Goal: Information Seeking & Learning: Learn about a topic

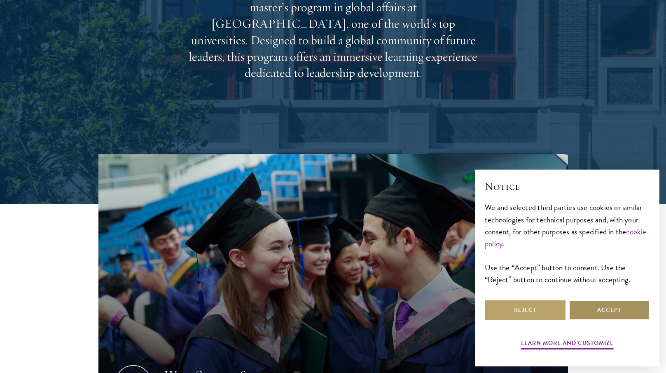
click at [605, 305] on button "Accept" at bounding box center [609, 310] width 81 height 20
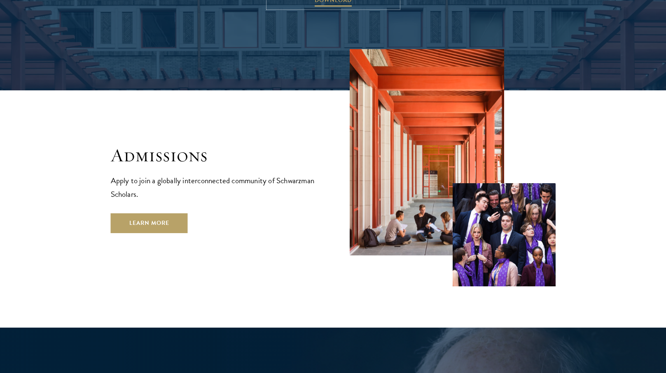
scroll to position [1398, 0]
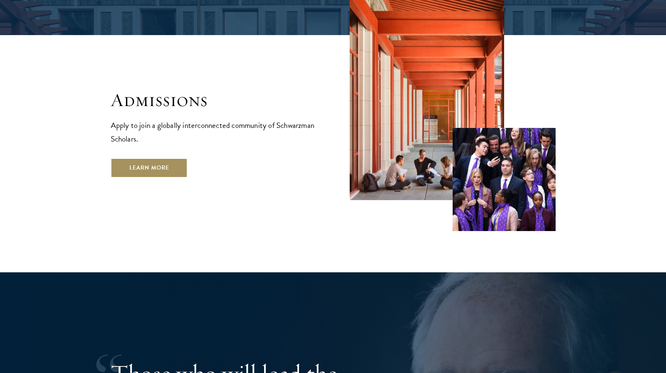
click at [157, 158] on link "Learn More" at bounding box center [149, 168] width 77 height 20
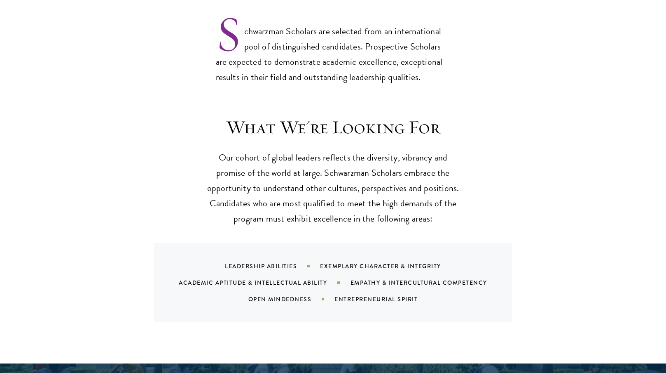
scroll to position [697, 0]
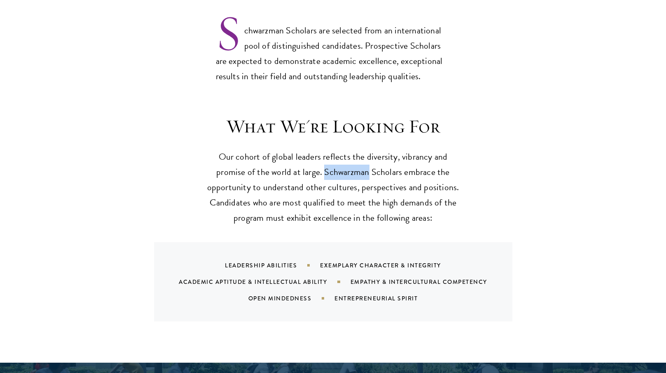
drag, startPoint x: 325, startPoint y: 157, endPoint x: 368, endPoint y: 152, distance: 43.6
click at [368, 152] on p "Our cohort of global leaders reflects the diversity, vibrancy and promise of th…" at bounding box center [334, 187] width 256 height 76
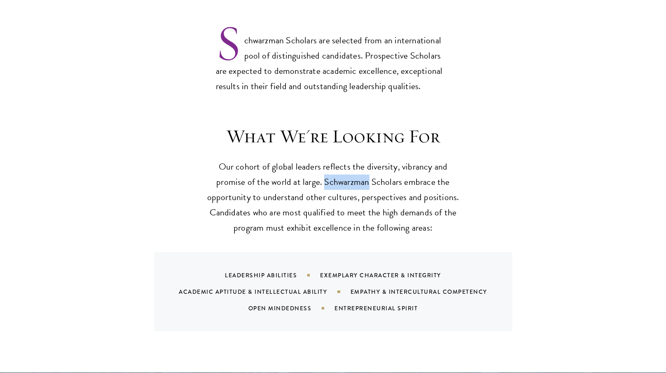
scroll to position [689, 0]
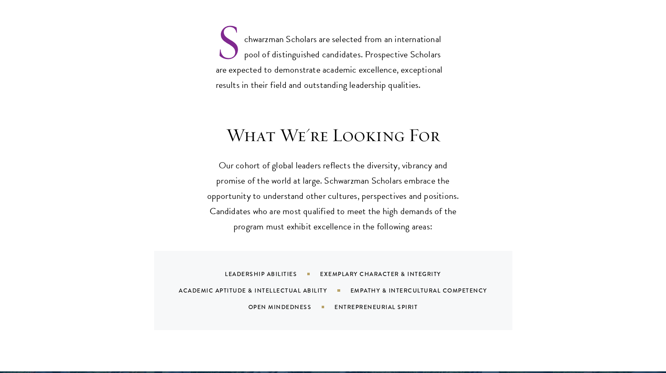
click at [386, 160] on p "Our cohort of global leaders reflects the diversity, vibrancy and promise of th…" at bounding box center [334, 196] width 256 height 76
click at [326, 162] on p "Our cohort of global leaders reflects the diversity, vibrancy and promise of th…" at bounding box center [334, 196] width 256 height 76
drag, startPoint x: 326, startPoint y: 163, endPoint x: 401, endPoint y: 161, distance: 75.0
click at [401, 161] on p "Our cohort of global leaders reflects the diversity, vibrancy and promise of th…" at bounding box center [334, 196] width 256 height 76
copy p "Schwarzman Scholars"
